Goal: Task Accomplishment & Management: Use online tool/utility

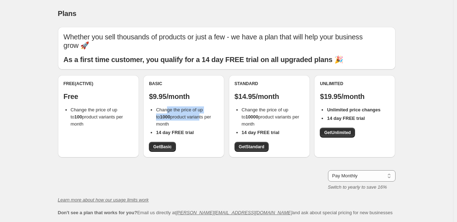
drag, startPoint x: 167, startPoint y: 112, endPoint x: 197, endPoint y: 117, distance: 30.7
click at [197, 117] on span "Change the price of up to 1000 product variants per month" at bounding box center [183, 117] width 55 height 20
click at [260, 145] on span "Get Standard" at bounding box center [252, 147] width 26 height 6
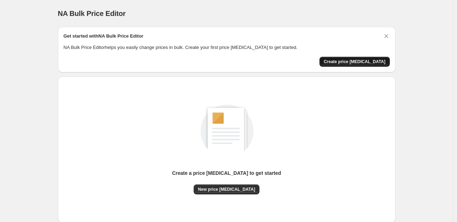
click at [347, 64] on button "Create price [MEDICAL_DATA]" at bounding box center [354, 62] width 70 height 10
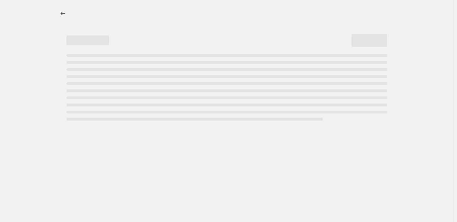
select select "percentage"
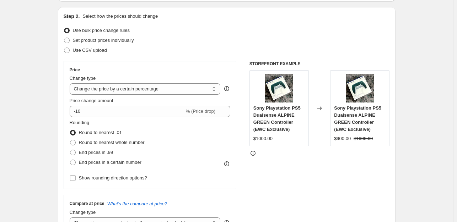
scroll to position [71, 0]
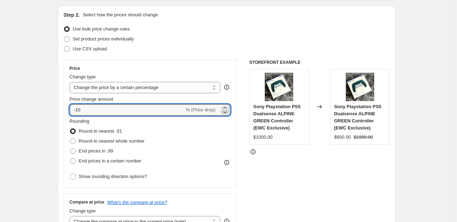
click at [226, 111] on icon at bounding box center [224, 112] width 7 height 7
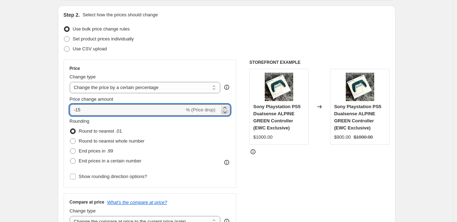
click at [226, 111] on icon at bounding box center [224, 112] width 7 height 7
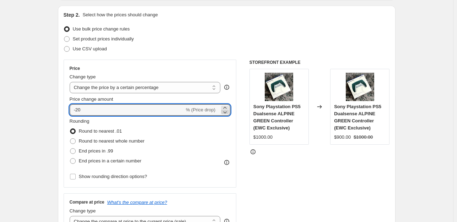
click at [226, 111] on icon at bounding box center [224, 112] width 7 height 7
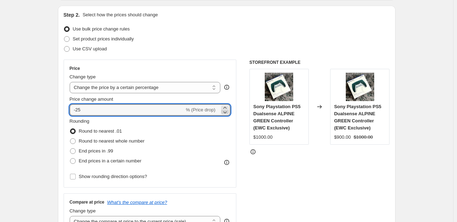
click at [226, 111] on icon at bounding box center [224, 112] width 7 height 7
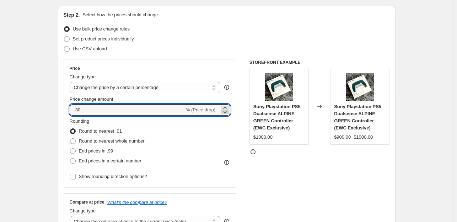
click at [226, 111] on icon at bounding box center [224, 112] width 7 height 7
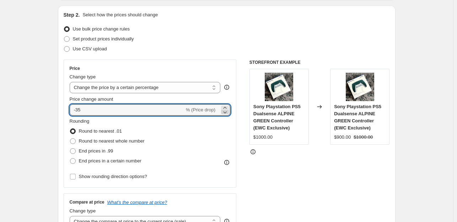
click at [226, 111] on icon at bounding box center [224, 112] width 7 height 7
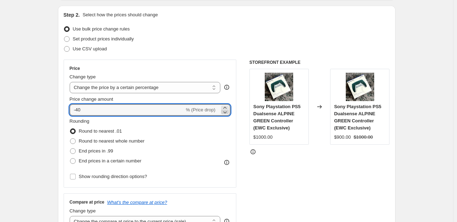
click at [226, 111] on icon at bounding box center [224, 112] width 7 height 7
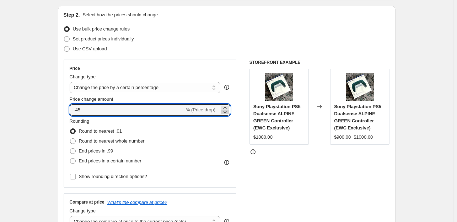
click at [226, 111] on icon at bounding box center [224, 112] width 7 height 7
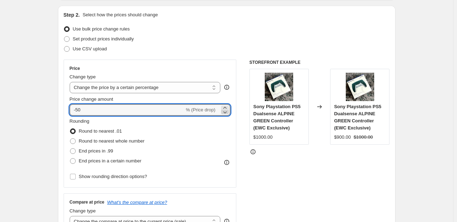
click at [226, 111] on icon at bounding box center [224, 112] width 7 height 7
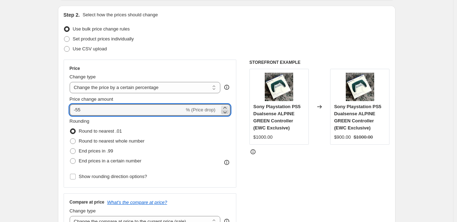
click at [226, 111] on icon at bounding box center [224, 112] width 7 height 7
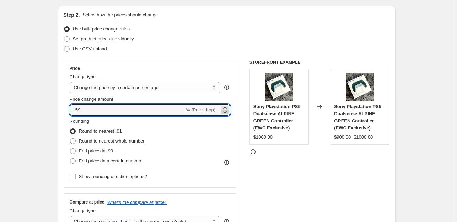
type input "-60"
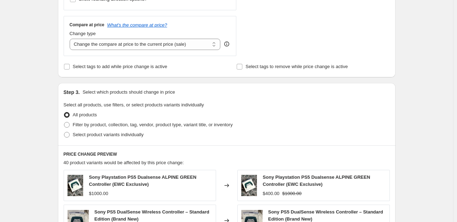
scroll to position [107, 0]
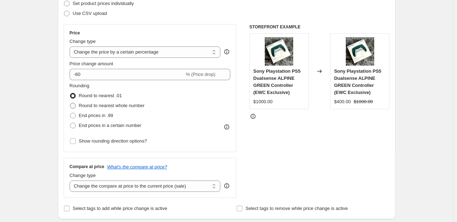
click at [79, 107] on label "Round to nearest whole number" at bounding box center [107, 106] width 75 height 10
click at [70, 103] on input "Round to nearest whole number" at bounding box center [70, 103] width 0 height 0
radio input "true"
click at [76, 126] on span at bounding box center [73, 126] width 6 height 6
click at [70, 123] on input "End prices in a certain number" at bounding box center [70, 123] width 0 height 0
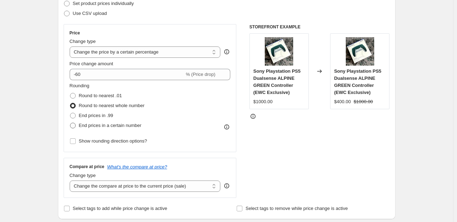
radio input "true"
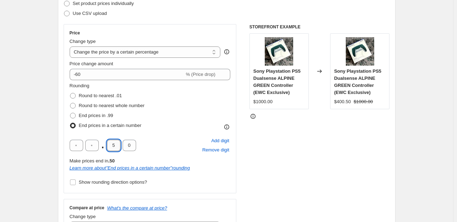
click at [113, 147] on input "5" at bounding box center [113, 145] width 13 height 11
click at [113, 148] on input "5" at bounding box center [113, 145] width 13 height 11
type input "0"
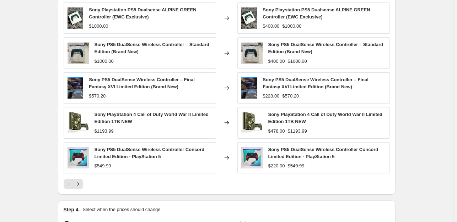
scroll to position [533, 0]
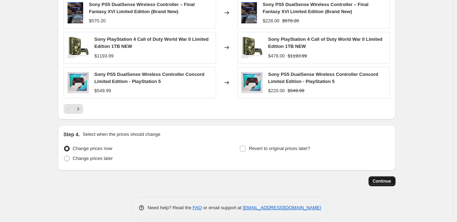
click at [380, 181] on span "Continue" at bounding box center [382, 182] width 18 height 6
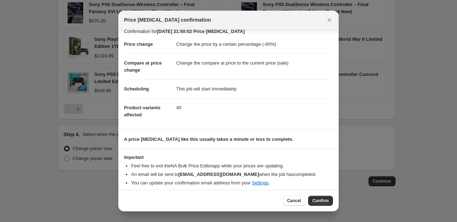
scroll to position [11, 0]
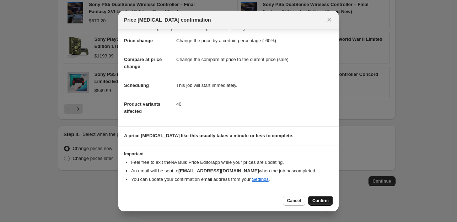
click at [320, 200] on span "Confirm" at bounding box center [320, 201] width 16 height 6
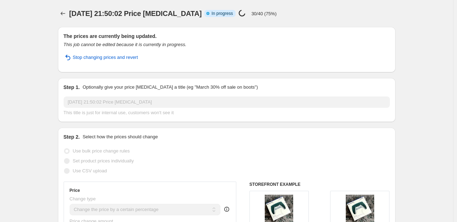
select select "percentage"
